Goal: Book appointment/travel/reservation

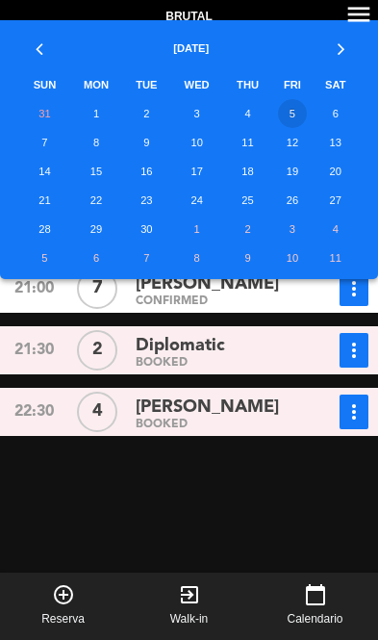
click at [302, 114] on td "5" at bounding box center [291, 113] width 41 height 29
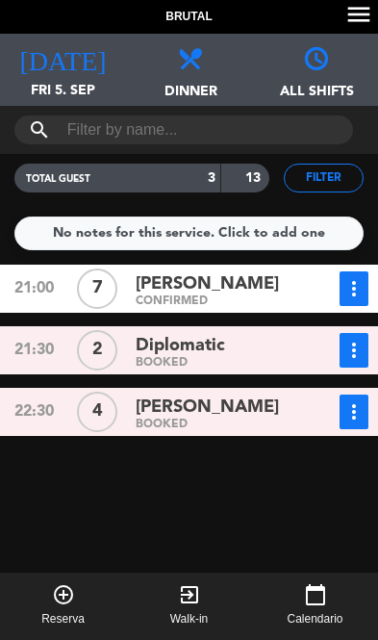
click at [69, 85] on span "Fri 5. Sep" at bounding box center [63, 98] width 126 height 37
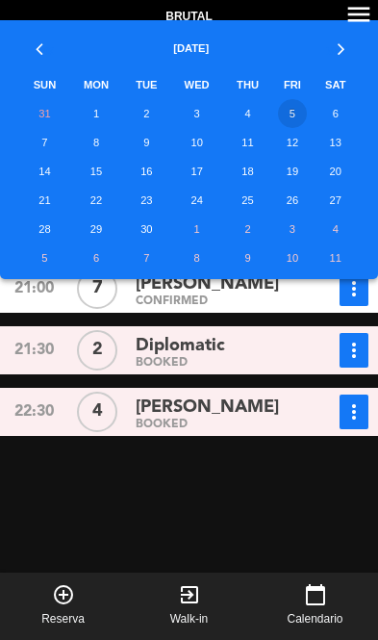
click at [340, 115] on td "6" at bounding box center [336, 113] width 45 height 29
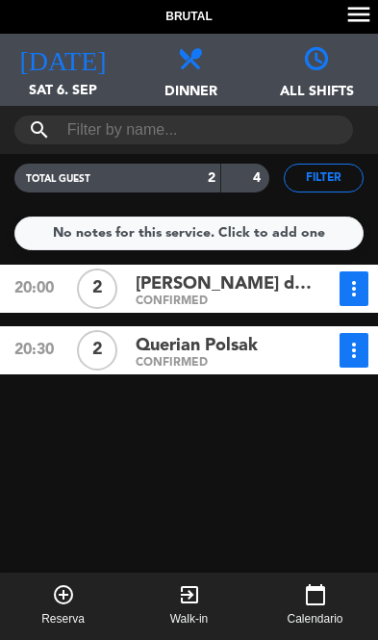
click at [38, 92] on span "Sat 6. Sep" at bounding box center [63, 98] width 126 height 37
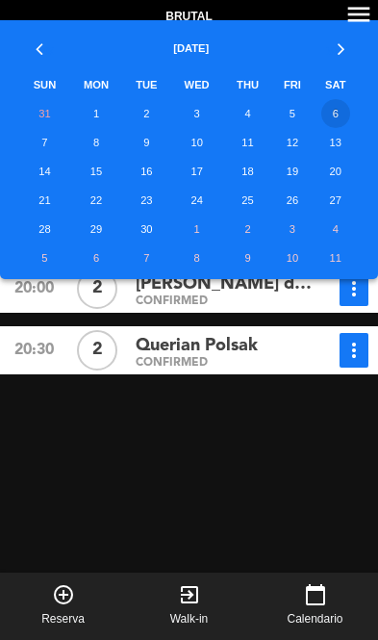
click at [292, 109] on td "5" at bounding box center [291, 113] width 41 height 29
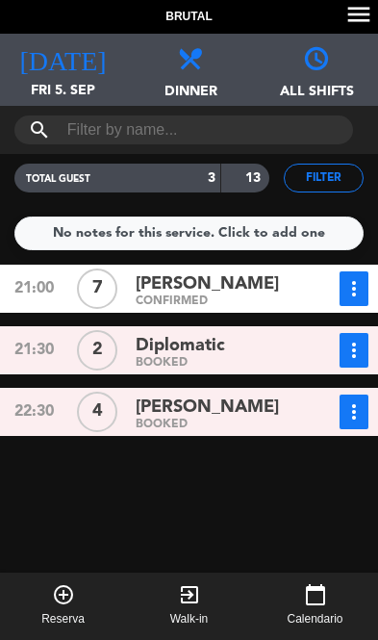
click at [53, 55] on icon "[DATE]" at bounding box center [62, 56] width 87 height 27
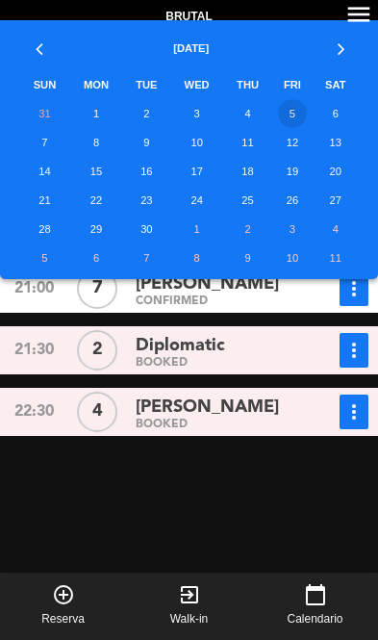
click at [294, 113] on td "5" at bounding box center [291, 113] width 41 height 29
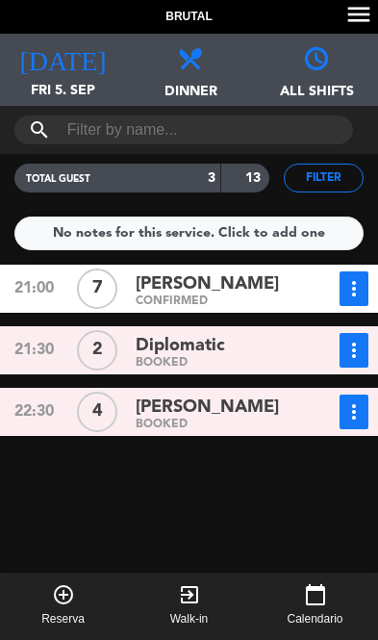
click at [66, 55] on icon "[DATE]" at bounding box center [62, 56] width 87 height 27
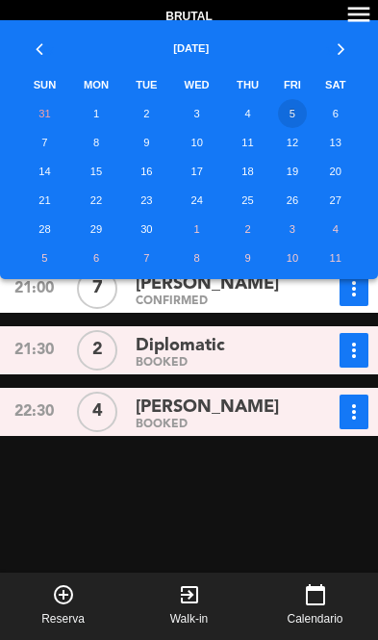
click at [203, 139] on td "10" at bounding box center [196, 142] width 54 height 29
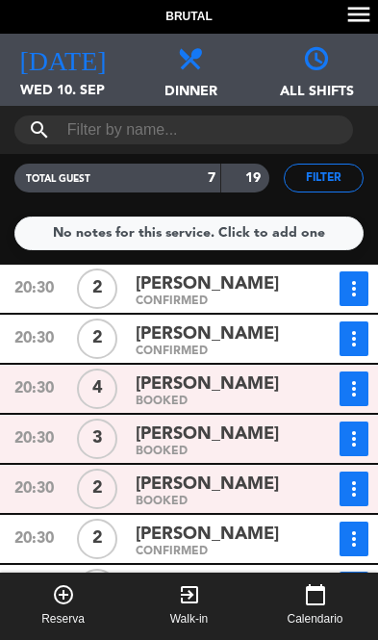
click at [50, 62] on icon "[DATE]" at bounding box center [62, 56] width 87 height 27
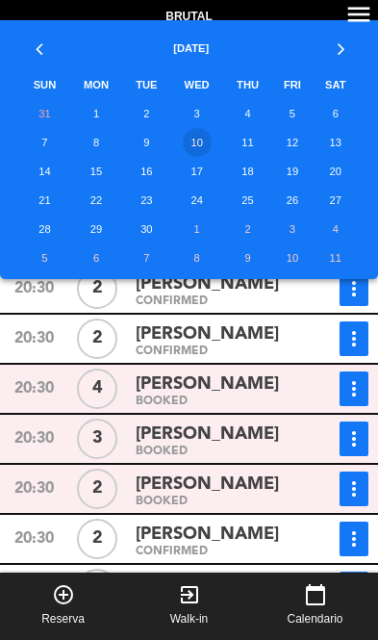
click at [253, 142] on td "11" at bounding box center [248, 142] width 48 height 29
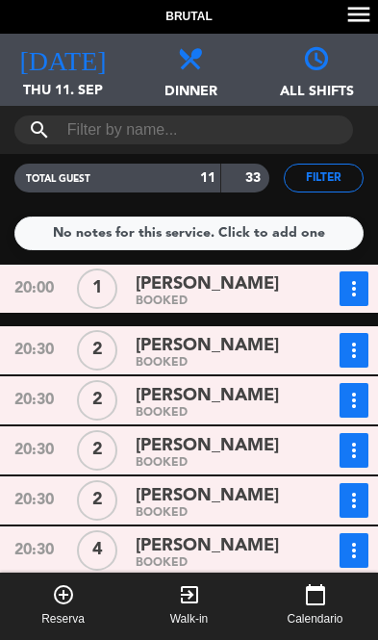
click at [60, 70] on div "[DATE] Thu 11. Sep [DATE]" at bounding box center [63, 70] width 126 height 72
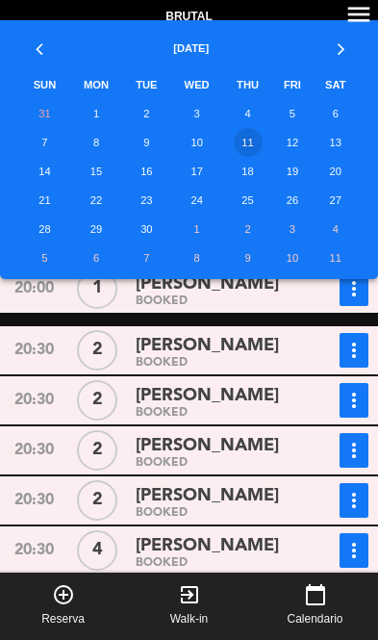
click at [301, 147] on td "12" at bounding box center [291, 142] width 41 height 29
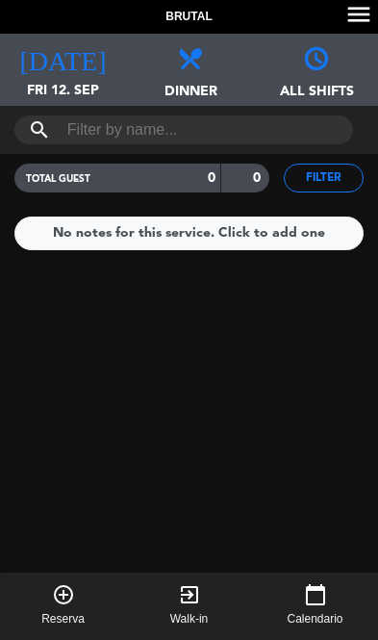
click at [52, 64] on icon "[DATE]" at bounding box center [62, 56] width 87 height 27
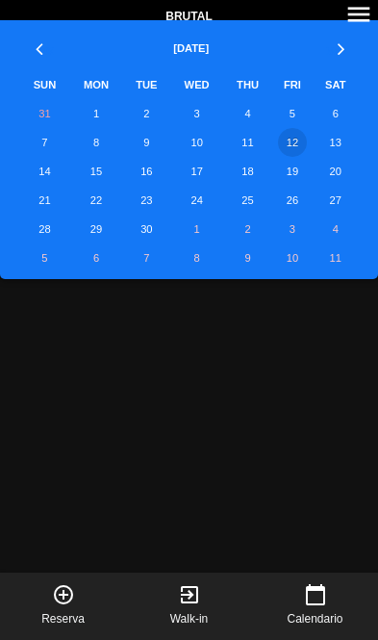
click at [344, 141] on td "13" at bounding box center [336, 142] width 45 height 29
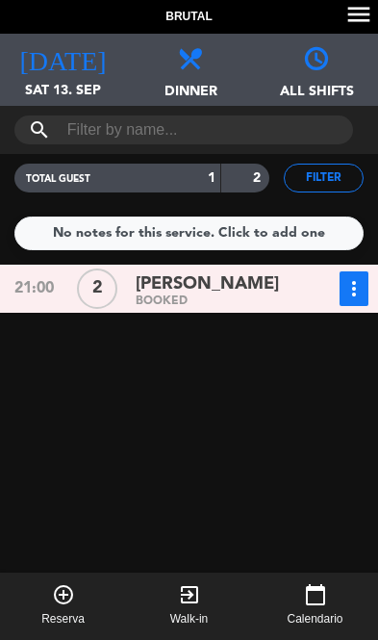
click at [39, 57] on span "[DATE]" at bounding box center [63, 52] width 126 height 37
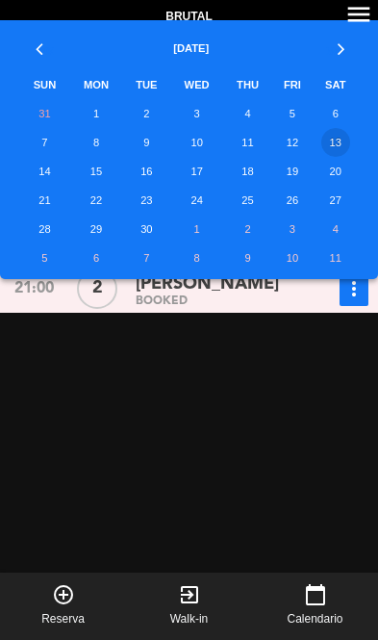
click at [294, 114] on td "5" at bounding box center [291, 113] width 41 height 29
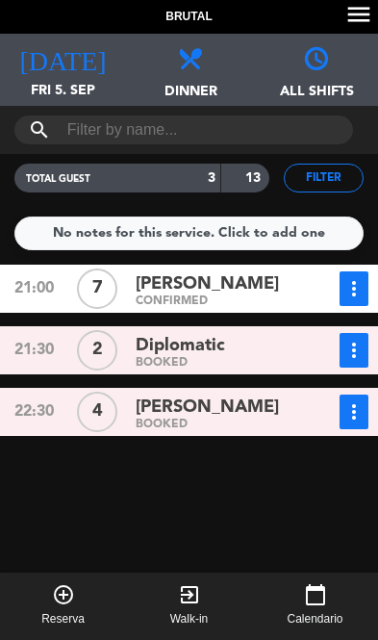
click at [58, 67] on icon "[DATE]" at bounding box center [62, 56] width 87 height 27
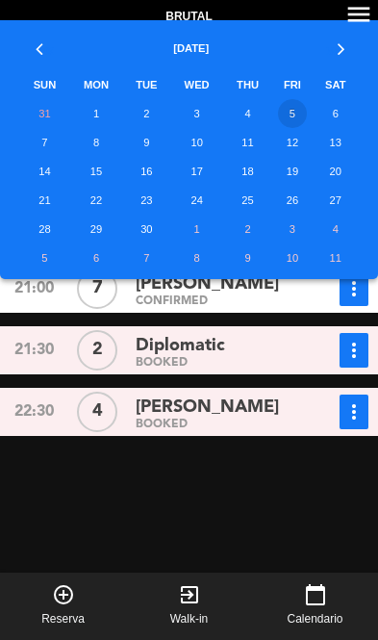
click at [302, 113] on td "5" at bounding box center [291, 113] width 41 height 29
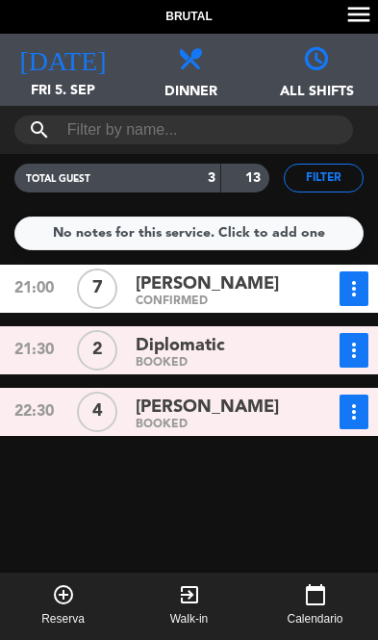
click at [66, 68] on icon "[DATE]" at bounding box center [62, 56] width 87 height 27
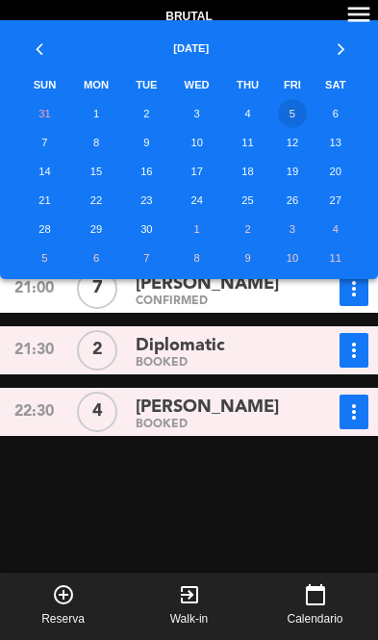
click at [297, 118] on td "5" at bounding box center [291, 113] width 41 height 29
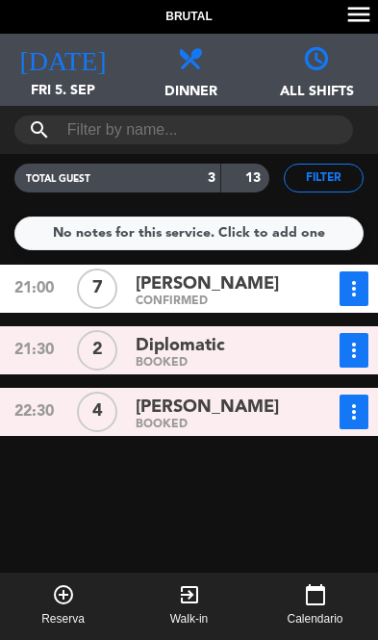
click at [72, 70] on div "[DATE] Fri 5. Sep [DATE]" at bounding box center [63, 70] width 126 height 72
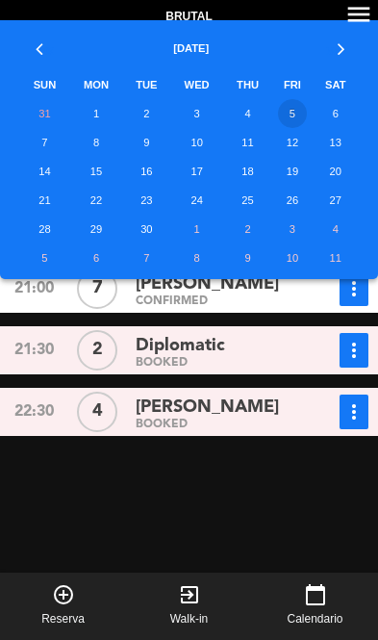
click at [342, 116] on td "6" at bounding box center [336, 113] width 45 height 29
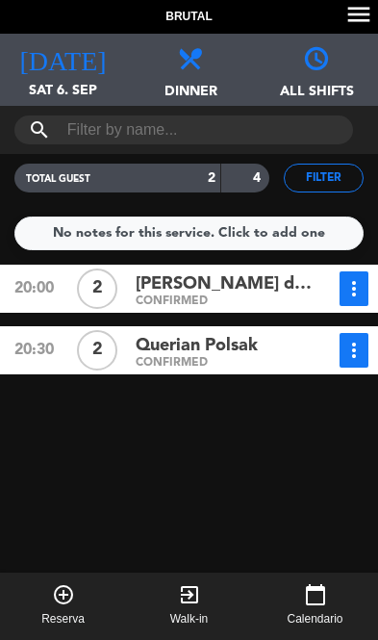
click at [82, 57] on span "[DATE]" at bounding box center [63, 52] width 126 height 37
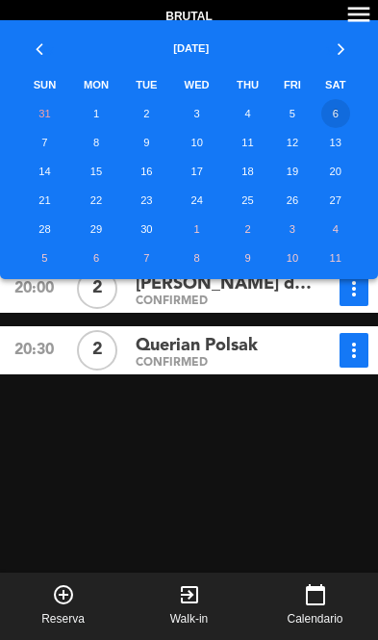
click at [292, 118] on td "5" at bounding box center [291, 113] width 41 height 29
